Goal: Task Accomplishment & Management: Complete application form

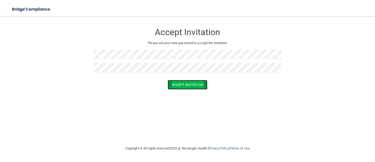
click at [186, 86] on button "Accept Invitation" at bounding box center [188, 85] width 40 height 10
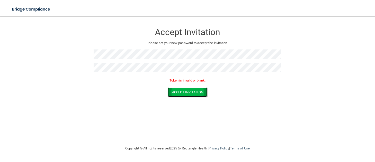
click at [184, 93] on button "Accept Invitation" at bounding box center [188, 93] width 40 height 10
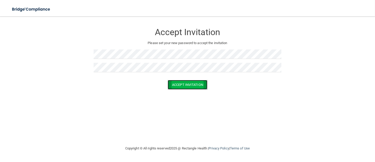
click at [186, 85] on button "Accept Invitation" at bounding box center [188, 85] width 40 height 10
